Goal: Entertainment & Leisure: Consume media (video, audio)

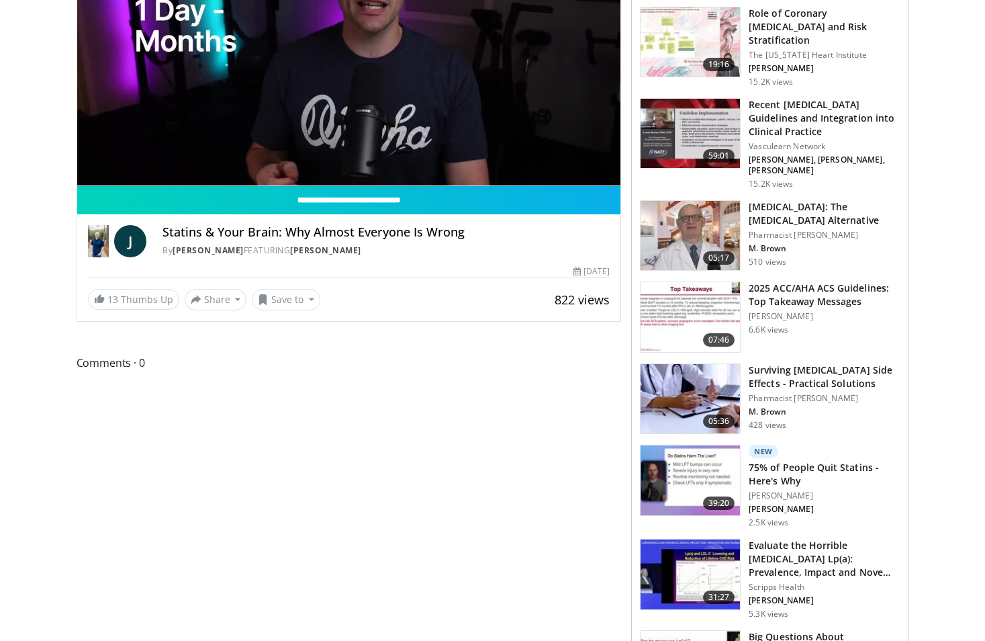
scroll to position [67, 0]
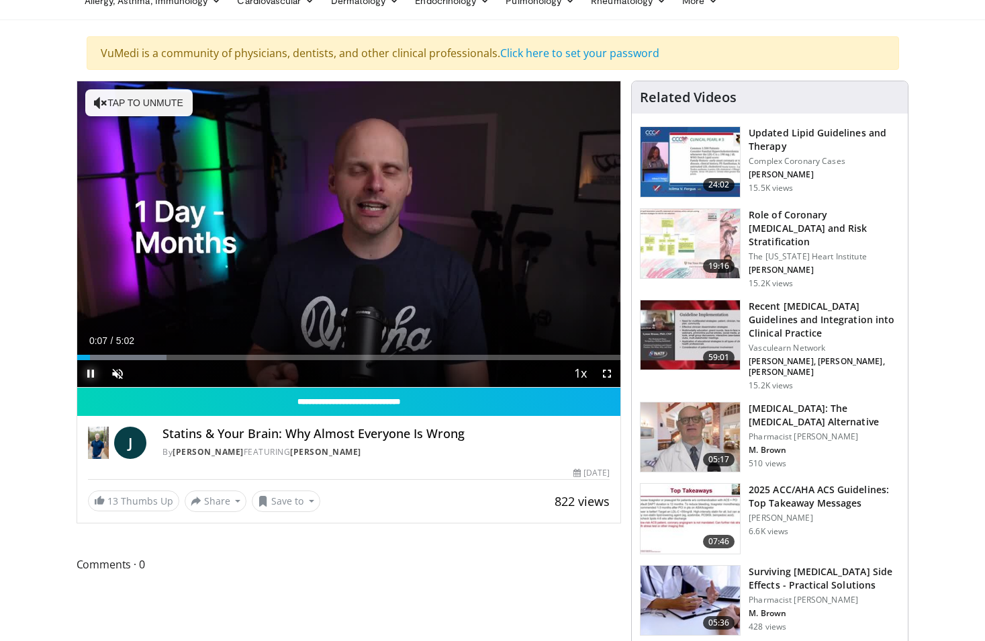
click at [86, 374] on span "Video Player" at bounding box center [90, 373] width 27 height 27
click at [89, 373] on span "Video Player" at bounding box center [90, 373] width 27 height 27
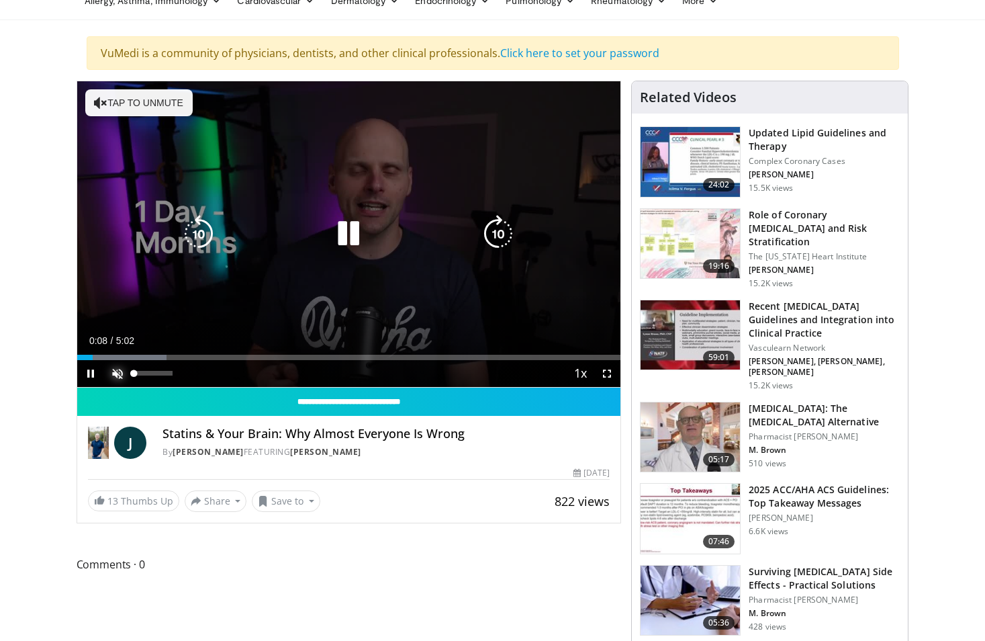
click at [115, 373] on span "Video Player" at bounding box center [117, 373] width 27 height 27
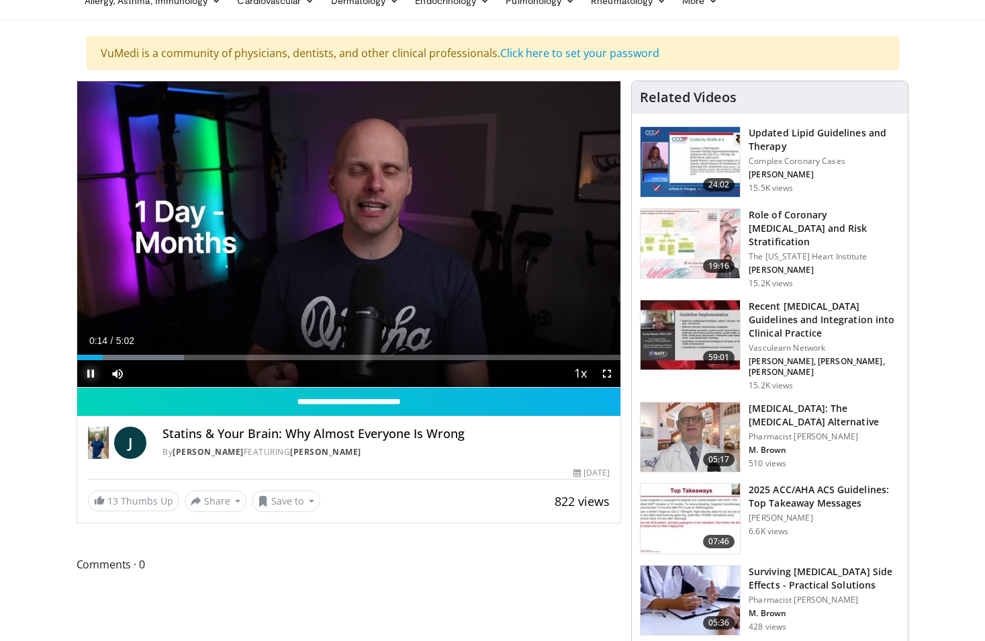
drag, startPoint x: 99, startPoint y: 361, endPoint x: 78, endPoint y: 361, distance: 20.8
click at [79, 361] on span "Video Player" at bounding box center [90, 373] width 27 height 27
drag, startPoint x: 102, startPoint y: 354, endPoint x: 70, endPoint y: 355, distance: 32.3
click at [87, 373] on span "Video Player" at bounding box center [90, 373] width 27 height 27
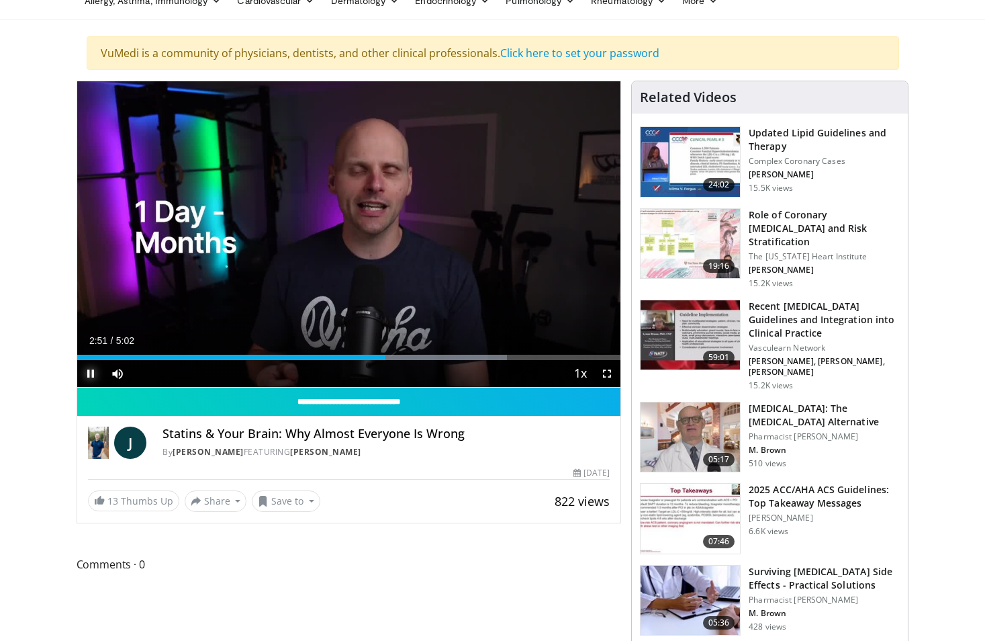
click at [87, 371] on span "Video Player" at bounding box center [90, 373] width 27 height 27
click at [90, 376] on span "Video Player" at bounding box center [90, 373] width 27 height 27
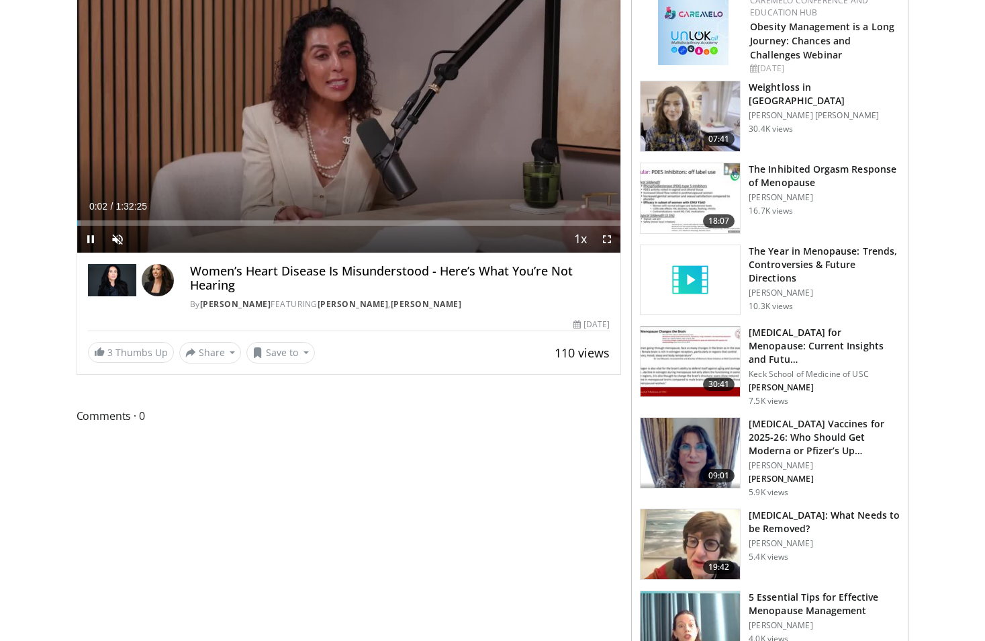
scroll to position [134, 0]
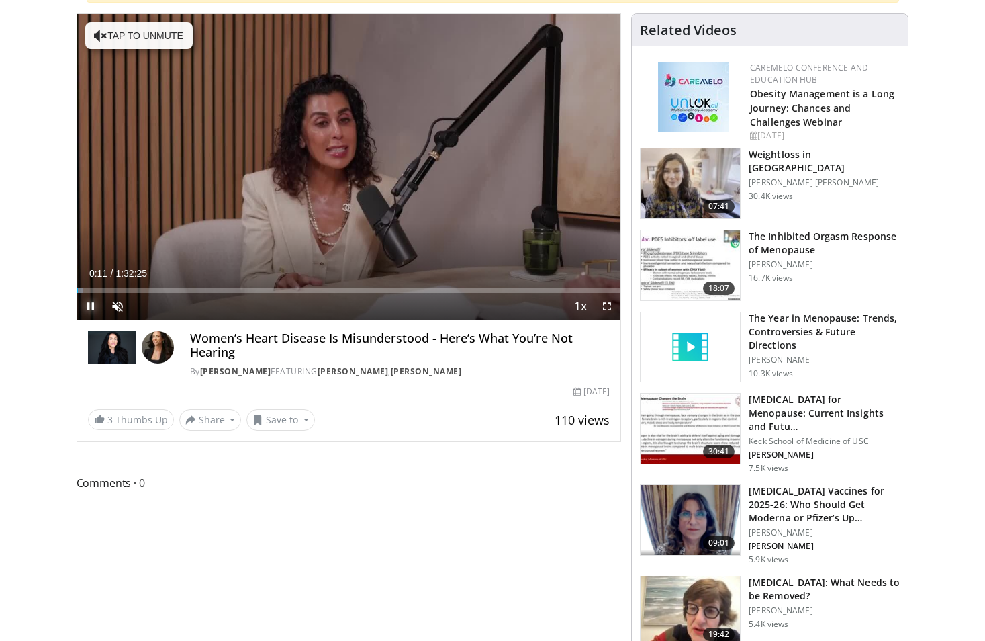
click at [87, 304] on span "Video Player" at bounding box center [90, 306] width 27 height 27
drag, startPoint x: 100, startPoint y: 289, endPoint x: 71, endPoint y: 292, distance: 29.7
click at [119, 310] on span "Video Player" at bounding box center [117, 306] width 27 height 27
click at [91, 306] on span "Video Player" at bounding box center [90, 306] width 27 height 27
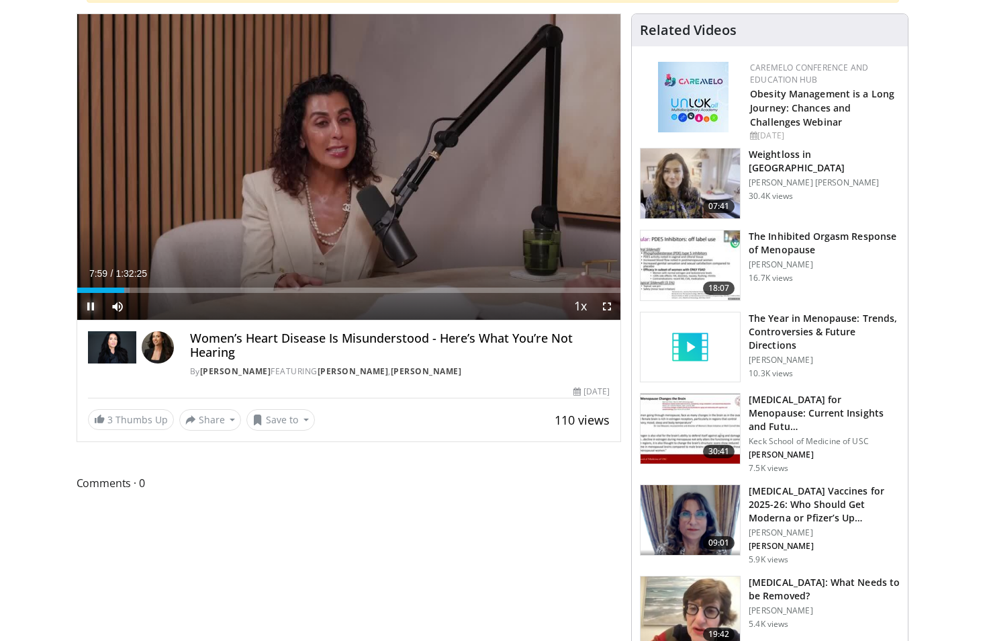
click at [89, 308] on span "Video Player" at bounding box center [90, 306] width 27 height 27
